Goal: Entertainment & Leisure: Consume media (video, audio)

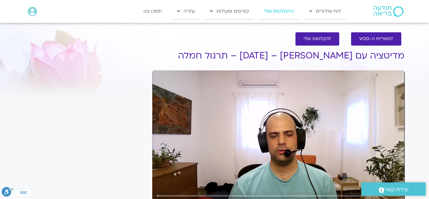
click at [281, 9] on link "ההקלטות שלי" at bounding box center [279, 11] width 40 height 16
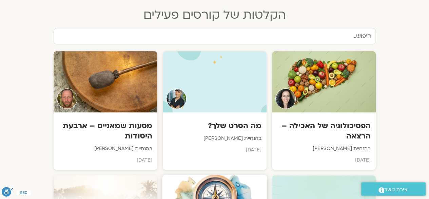
scroll to position [350, 0]
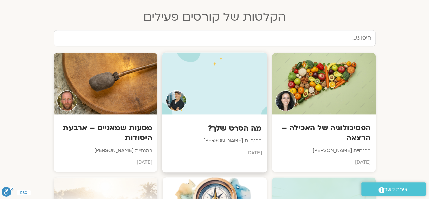
click at [225, 123] on h3 "מה הסרט שלך?" at bounding box center [214, 128] width 95 height 11
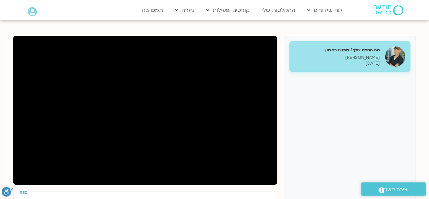
scroll to position [72, 0]
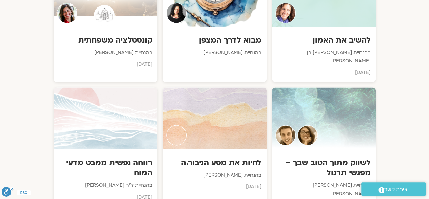
scroll to position [562, 0]
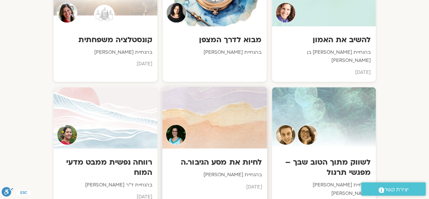
click at [234, 118] on div at bounding box center [214, 117] width 105 height 62
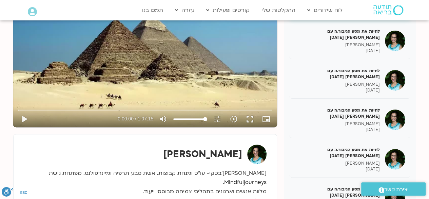
scroll to position [128, 0]
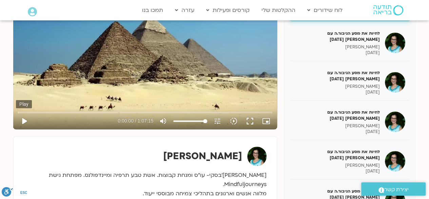
click at [23, 118] on button "play_arrow" at bounding box center [24, 121] width 16 height 16
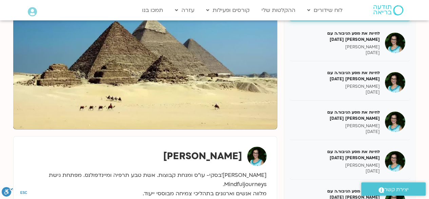
type input "2.229543"
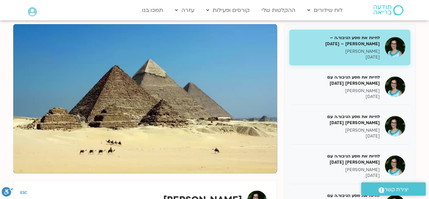
scroll to position [84, 0]
